Goal: Find specific page/section: Find specific page/section

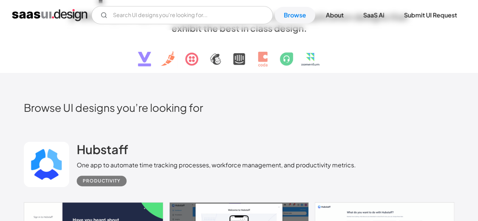
scroll to position [78, 0]
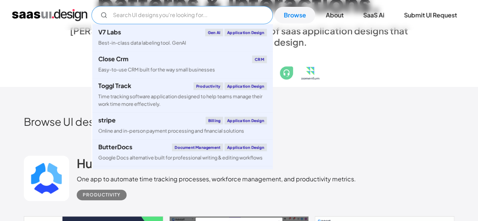
click at [119, 13] on input "Email Form" at bounding box center [181, 15] width 181 height 18
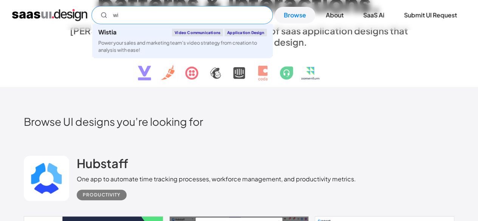
type input "w"
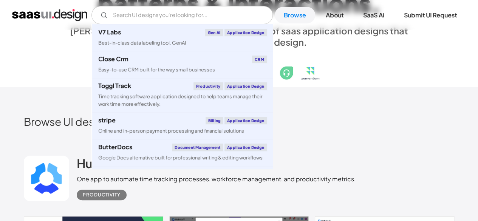
click at [42, 75] on div "E x p l o r e S a a S U I d e s i g n p a t t e r n s & i n t e r a c t i o n s…" at bounding box center [238, 19] width 453 height 135
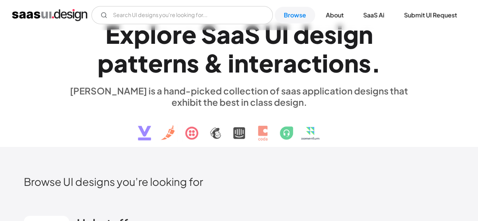
scroll to position [0, 0]
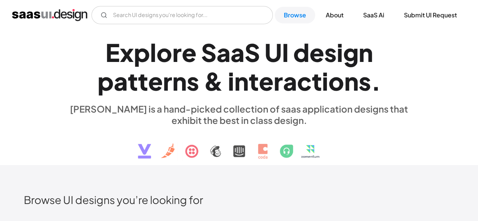
click at [119, 5] on div "V7 Labs Gen AI Application Design Best-in-class data labeling tool. GenAI Close…" at bounding box center [239, 15] width 478 height 30
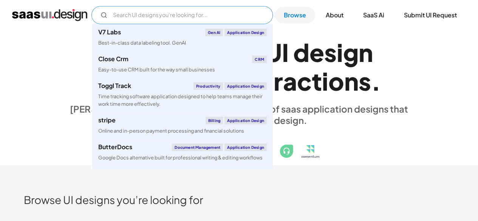
click at [117, 16] on input "Email Form" at bounding box center [181, 15] width 181 height 18
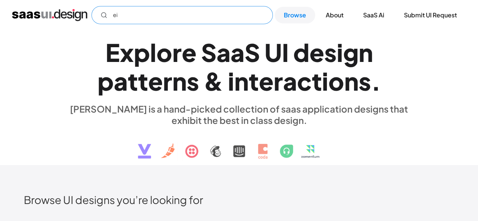
type input "e"
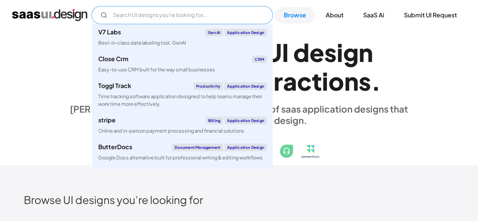
type input "e"
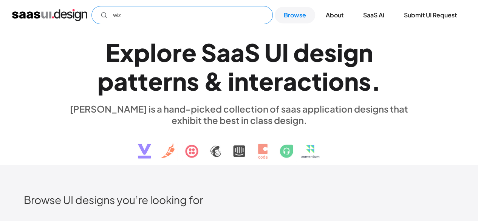
click at [102, 17] on circle "Email Form" at bounding box center [103, 14] width 5 height 5
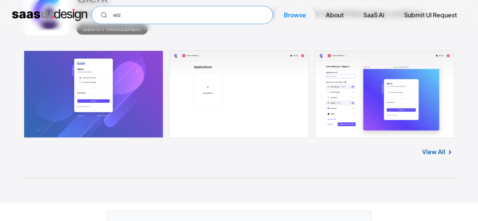
scroll to position [19824, 0]
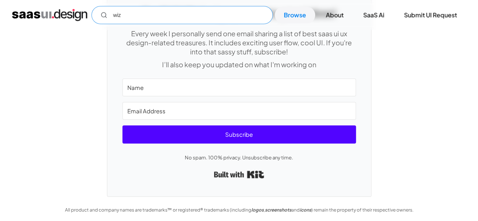
type input "wiz"
